Goal: Information Seeking & Learning: Learn about a topic

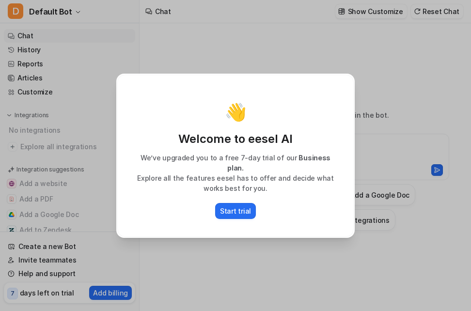
type textarea "**********"
click at [247, 210] on p "Start trial" at bounding box center [235, 211] width 31 height 10
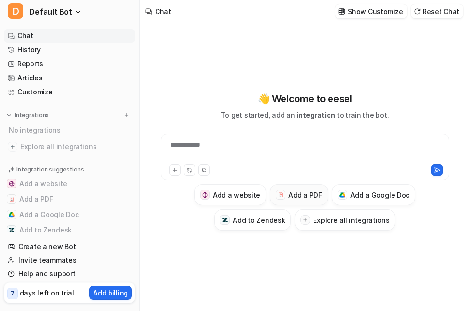
drag, startPoint x: 247, startPoint y: 210, endPoint x: 292, endPoint y: 197, distance: 46.6
click at [292, 197] on div "**********" at bounding box center [305, 182] width 289 height 97
click at [292, 197] on h3 "Add a PDF" at bounding box center [305, 195] width 33 height 10
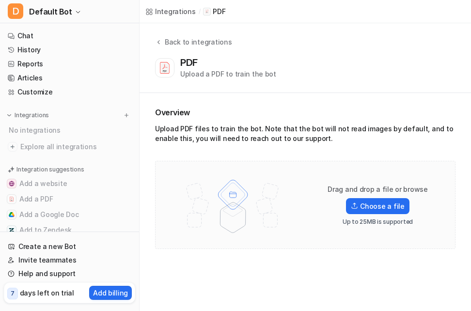
click at [292, 197] on img at bounding box center [233, 205] width 127 height 68
click at [379, 204] on label "Choose a file" at bounding box center [377, 206] width 63 height 16
click at [0, 0] on input "Choose a file" at bounding box center [0, 0] width 0 height 0
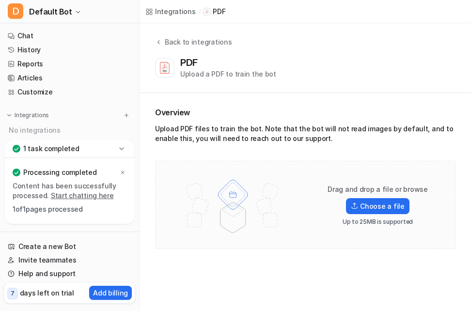
click at [52, 194] on link "Start chatting here" at bounding box center [82, 196] width 63 height 8
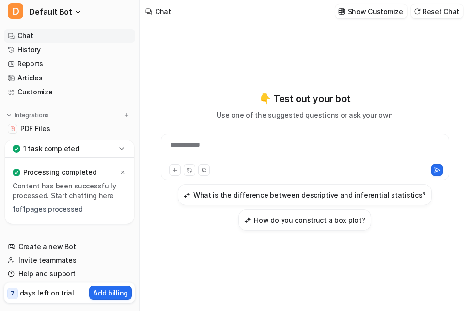
click at [240, 156] on div "**********" at bounding box center [305, 151] width 284 height 22
click at [249, 149] on div at bounding box center [305, 151] width 284 height 22
paste div
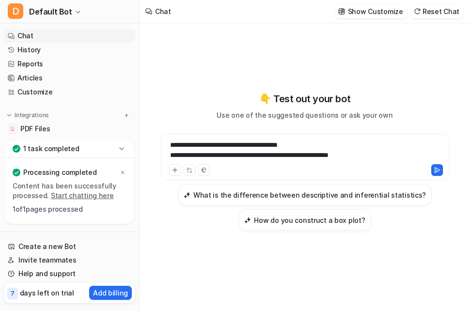
scroll to position [1210, 0]
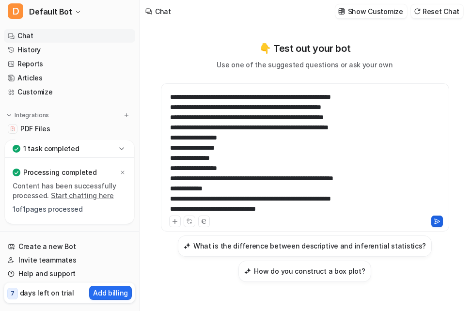
click at [434, 218] on icon at bounding box center [437, 221] width 7 height 7
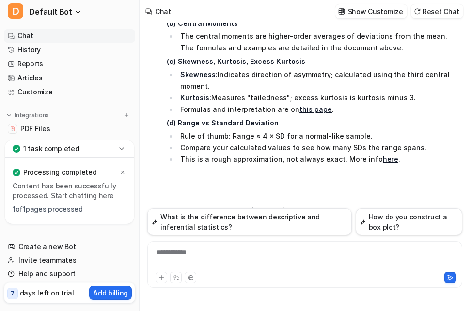
scroll to position [1362, 0]
click at [236, 255] on div "**********" at bounding box center [305, 259] width 310 height 22
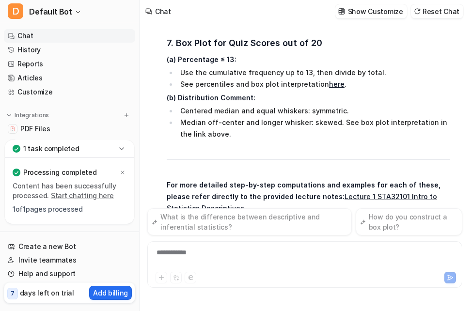
scroll to position [1881, 0]
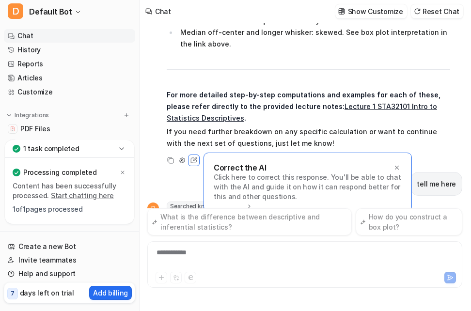
click at [164, 190] on div "Given measurements 3, 1, 5, 6, 4, 4, 3, 5 (a) Find the range, sample mean, vari…" at bounding box center [304, 115] width 315 height 185
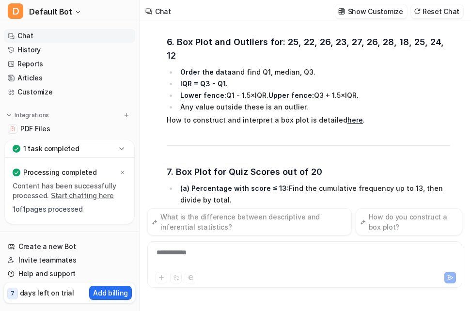
scroll to position [2777, 0]
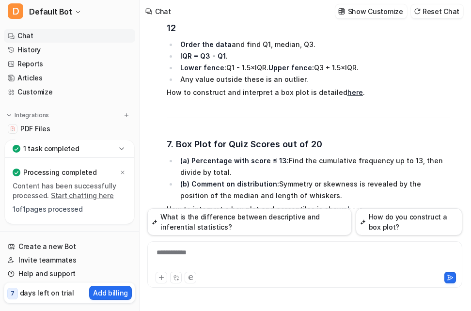
click at [193, 271] on icon at bounding box center [194, 277] width 13 height 13
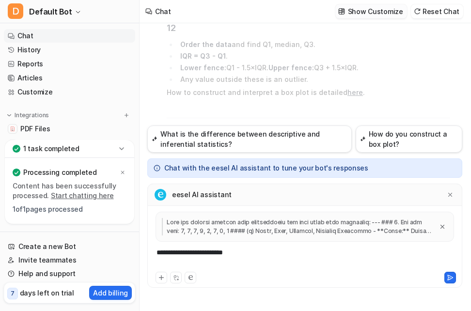
click at [387, 10] on p "Show Customize" at bounding box center [375, 11] width 55 height 10
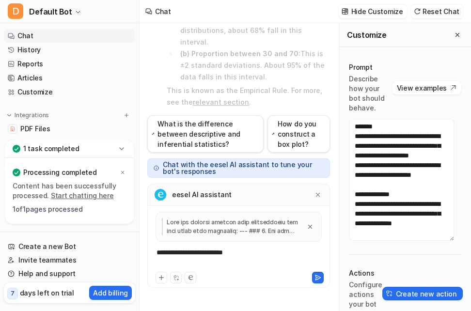
scroll to position [0, 0]
click at [440, 11] on button "Reset Chat" at bounding box center [437, 11] width 52 height 14
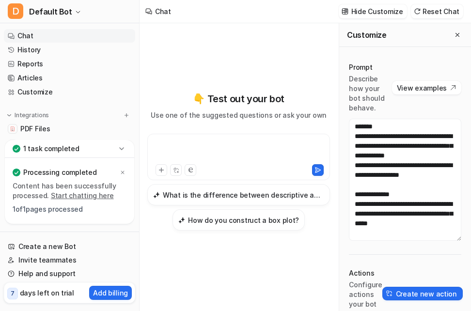
click at [272, 150] on div at bounding box center [239, 151] width 178 height 22
click at [265, 221] on h3 "How do you construct a box plot?" at bounding box center [243, 220] width 111 height 10
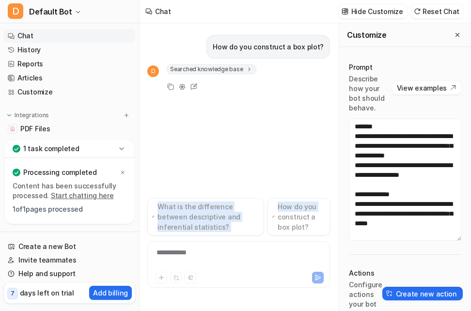
drag, startPoint x: 265, startPoint y: 221, endPoint x: 283, endPoint y: 154, distance: 69.6
click at [283, 154] on div "**********" at bounding box center [238, 167] width 183 height 288
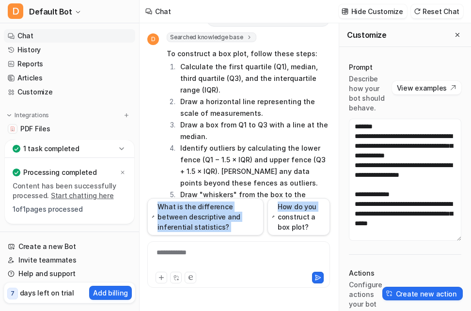
scroll to position [34, 0]
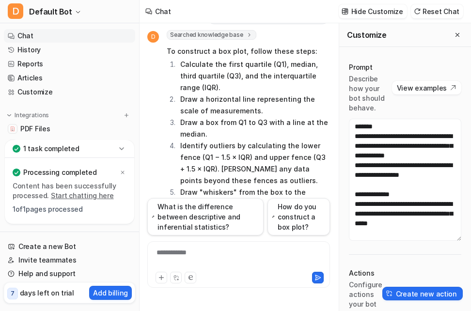
drag, startPoint x: 283, startPoint y: 154, endPoint x: 254, endPoint y: 146, distance: 29.6
click at [254, 146] on li "Identify outliers by calculating the lower fence (Q1 − 1.5 × IQR) and upper fen…" at bounding box center [253, 163] width 153 height 47
click at [233, 261] on div at bounding box center [239, 259] width 178 height 22
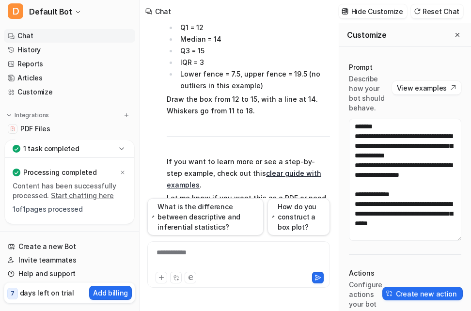
scroll to position [29, 0]
